Goal: Task Accomplishment & Management: Use online tool/utility

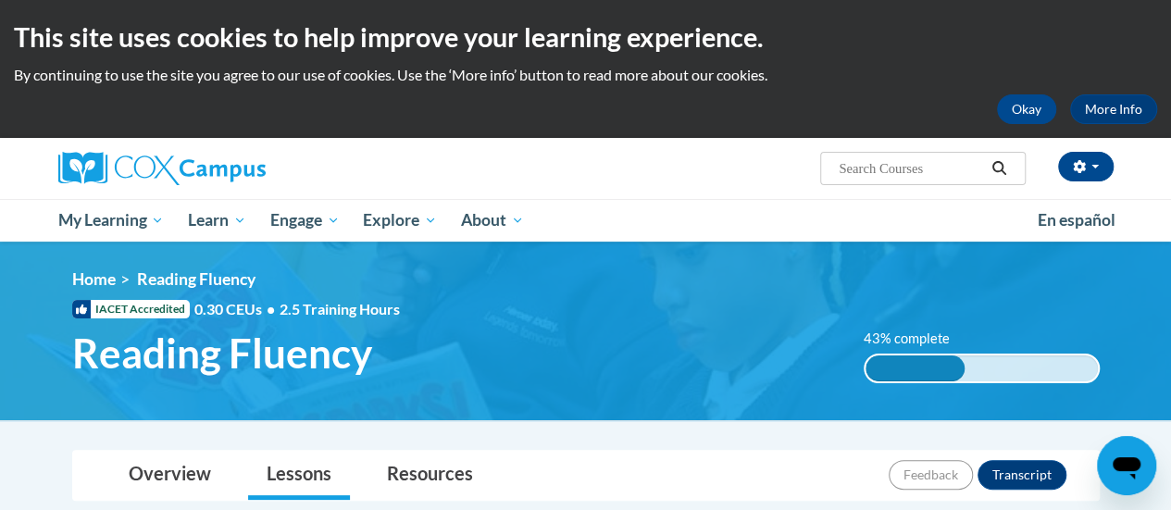
click at [973, 358] on div "43% complete 0.001%" at bounding box center [982, 369] width 236 height 30
click at [1024, 123] on button "Okay" at bounding box center [1026, 109] width 59 height 30
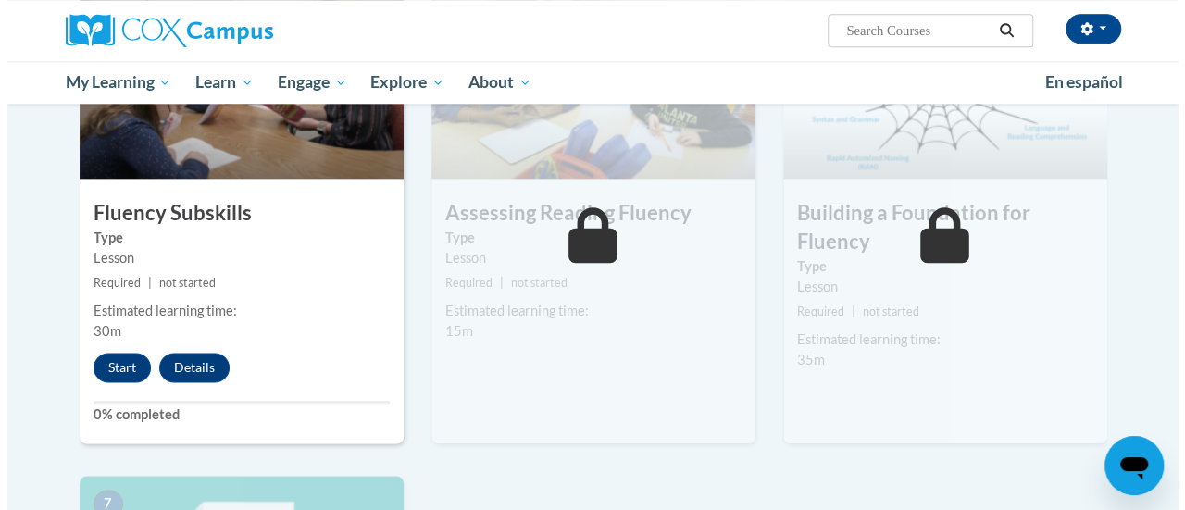
scroll to position [1003, 0]
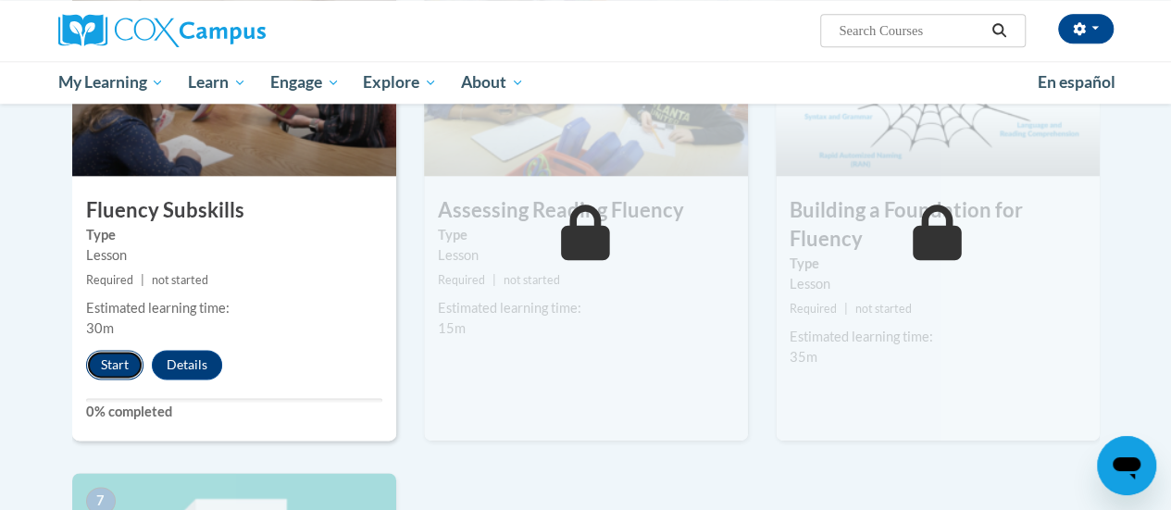
click at [111, 357] on button "Start" at bounding box center [114, 365] width 57 height 30
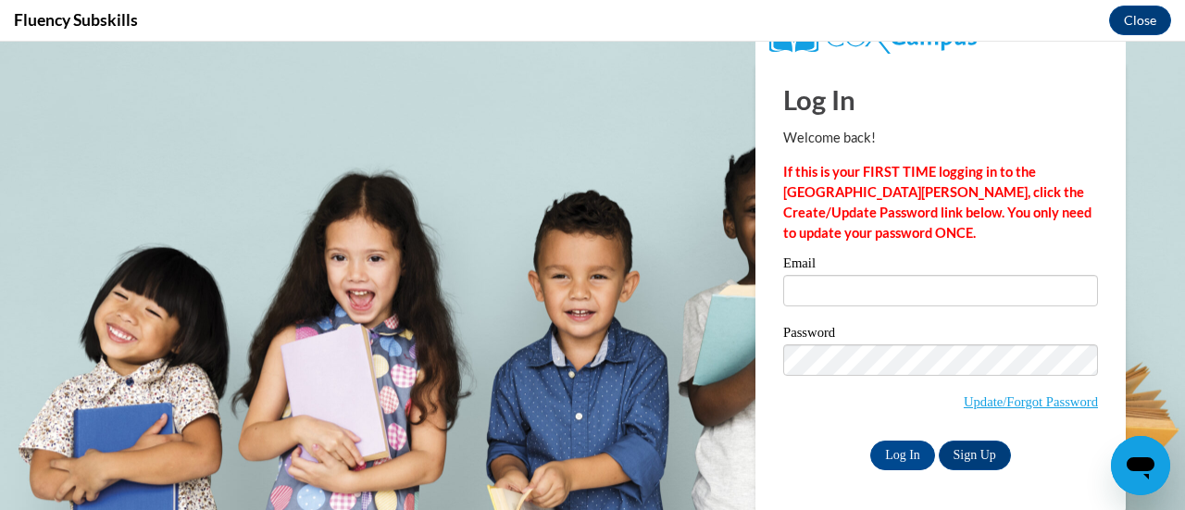
scroll to position [0, 0]
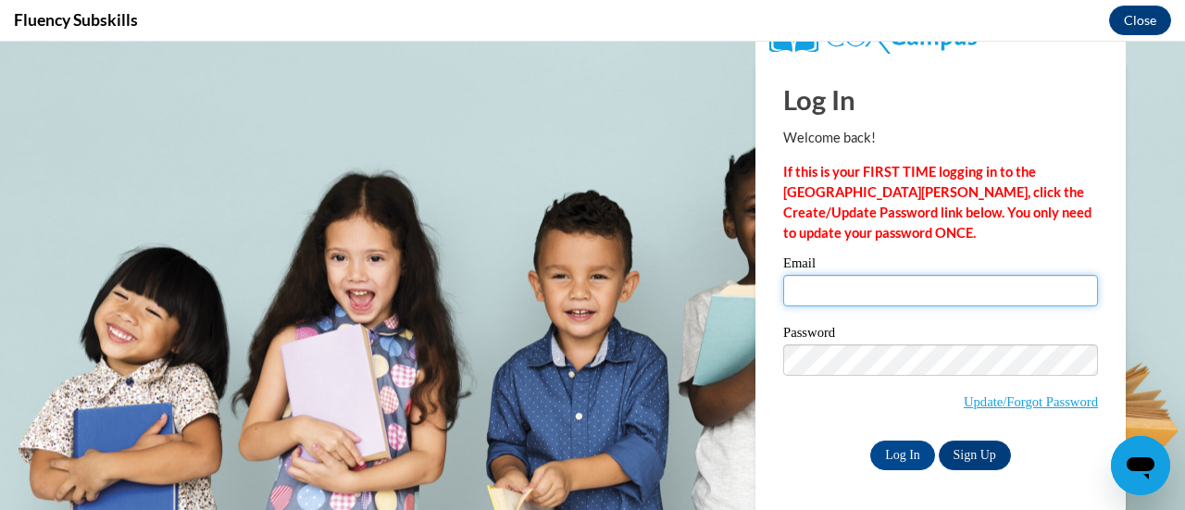
type input "[PERSON_NAME][EMAIL_ADDRESS][PERSON_NAME][DOMAIN_NAME]"
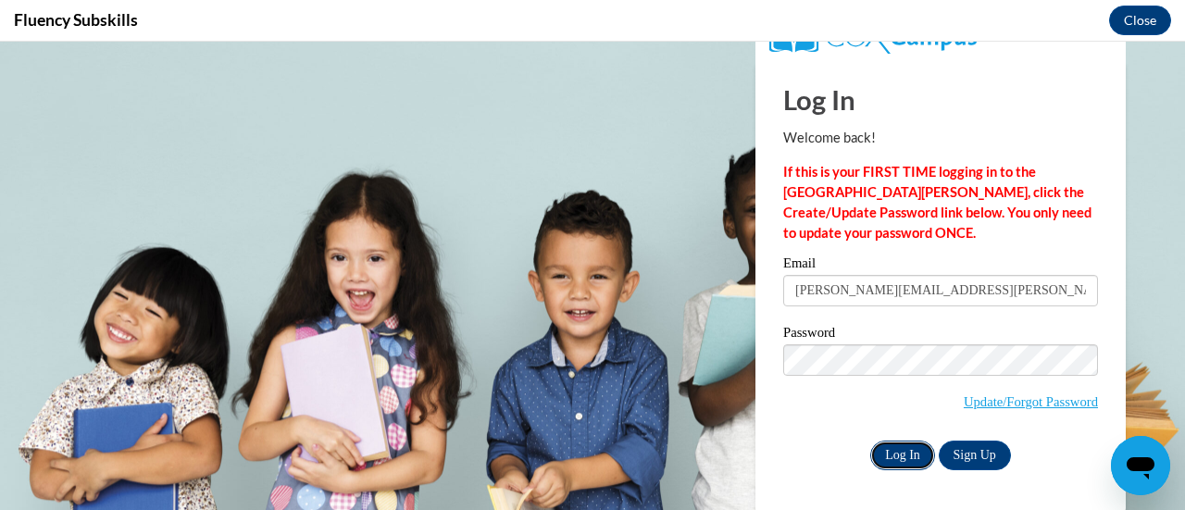
click at [892, 455] on input "Log In" at bounding box center [902, 456] width 65 height 30
